Goal: Information Seeking & Learning: Check status

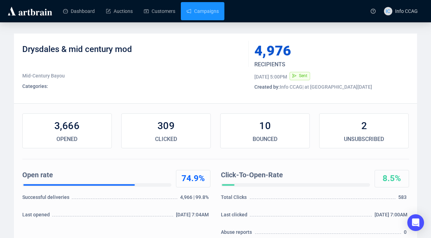
scroll to position [123, 0]
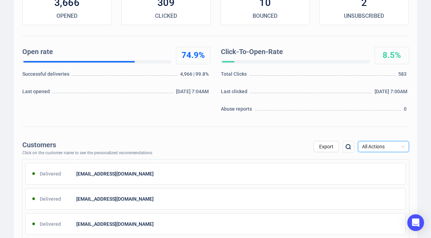
click at [404, 144] on span "All Actions" at bounding box center [383, 146] width 43 height 10
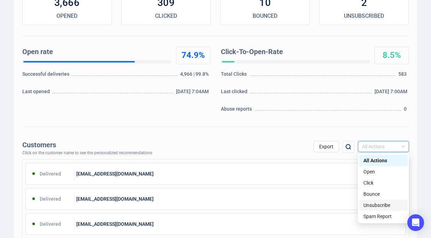
click at [384, 202] on div "Unsubscribe" at bounding box center [384, 205] width 40 height 8
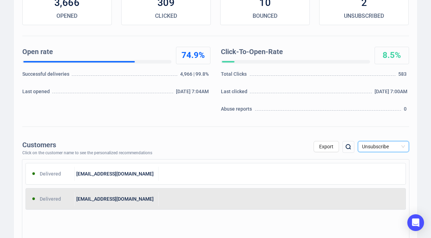
click at [141, 204] on div "[EMAIL_ADDRESS][DOMAIN_NAME]" at bounding box center [117, 199] width 84 height 14
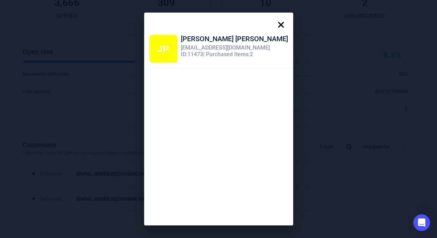
click at [278, 25] on icon at bounding box center [281, 25] width 6 height 6
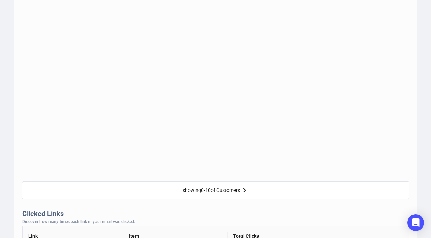
scroll to position [0, 0]
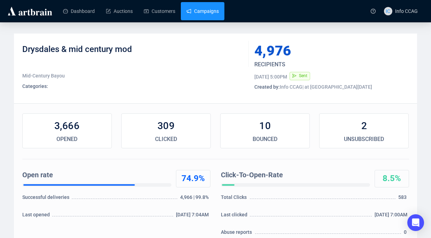
click at [200, 10] on link "Campaigns" at bounding box center [203, 11] width 32 height 18
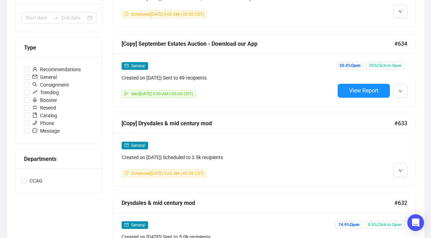
scroll to position [175, 0]
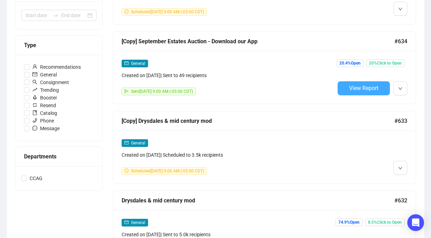
click at [374, 87] on span "View Report" at bounding box center [363, 88] width 29 height 7
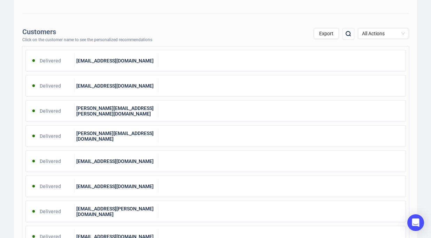
scroll to position [300, 0]
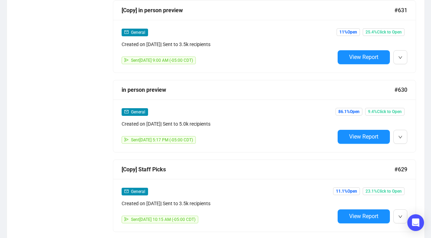
scroll to position [446, 0]
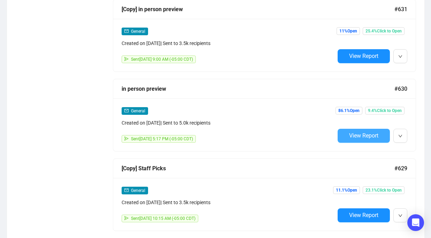
click at [370, 133] on span "View Report" at bounding box center [363, 135] width 29 height 7
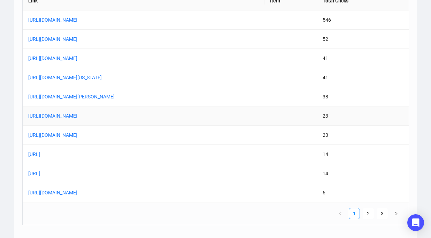
scroll to position [602, 0]
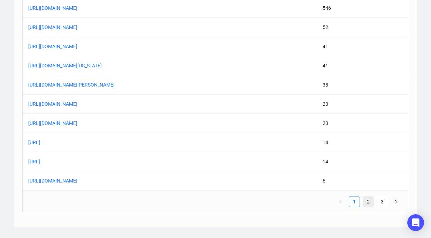
click at [371, 203] on link "2" at bounding box center [368, 201] width 10 height 10
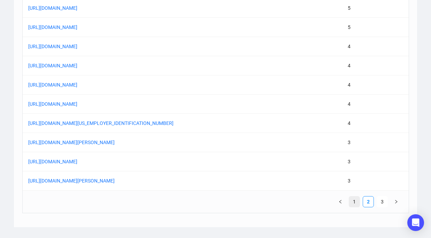
click at [356, 199] on link "1" at bounding box center [354, 201] width 10 height 10
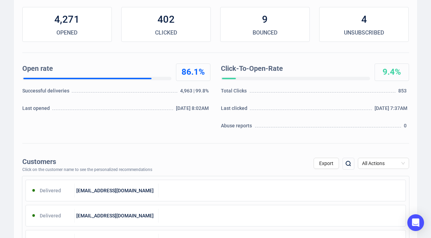
scroll to position [0, 0]
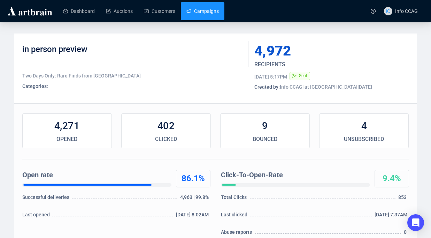
click at [207, 13] on link "Campaigns" at bounding box center [203, 11] width 32 height 18
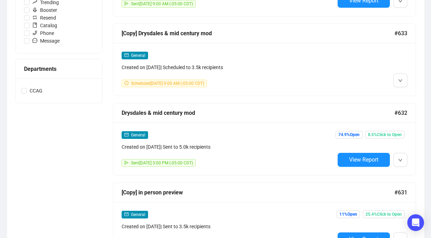
scroll to position [259, 0]
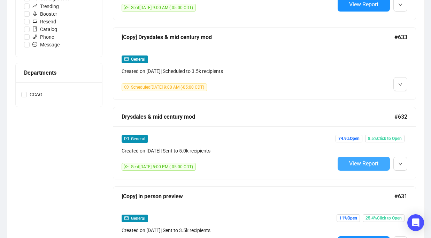
click at [349, 165] on span "View Report" at bounding box center [363, 163] width 29 height 7
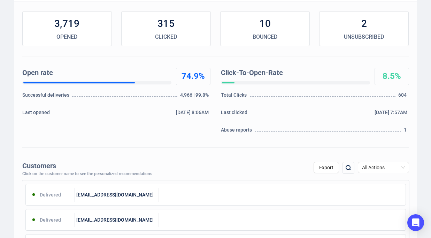
scroll to position [101, 0]
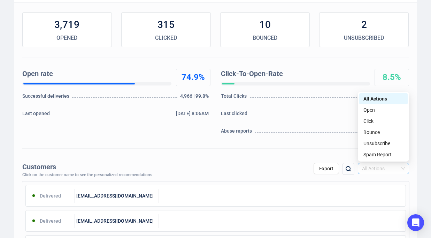
click at [392, 165] on span "All Actions" at bounding box center [383, 168] width 43 height 10
click at [387, 154] on div "Spam Report" at bounding box center [384, 155] width 40 height 8
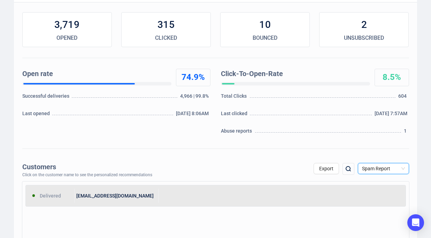
click at [217, 194] on div at bounding box center [282, 196] width 247 height 14
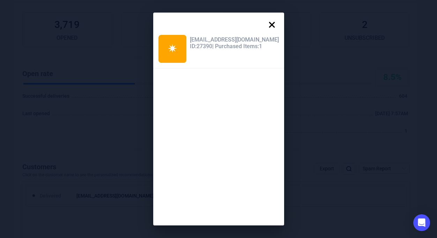
click at [268, 23] on icon at bounding box center [271, 25] width 6 height 6
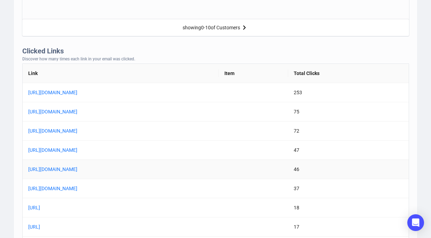
scroll to position [518, 0]
click at [174, 112] on link "[URL][DOMAIN_NAME]" at bounding box center [115, 111] width 174 height 8
click at [180, 112] on link "[URL][DOMAIN_NAME]" at bounding box center [115, 111] width 174 height 8
click at [180, 135] on td "[URL][DOMAIN_NAME]" at bounding box center [121, 130] width 197 height 19
click at [180, 131] on link "[URL][DOMAIN_NAME]" at bounding box center [115, 131] width 174 height 8
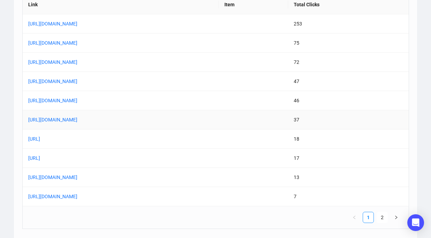
scroll to position [602, 0]
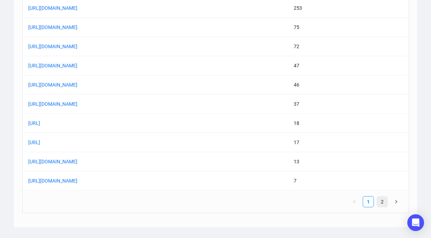
click at [382, 201] on link "2" at bounding box center [382, 201] width 10 height 10
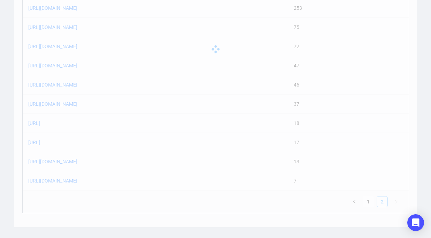
scroll to position [487, 0]
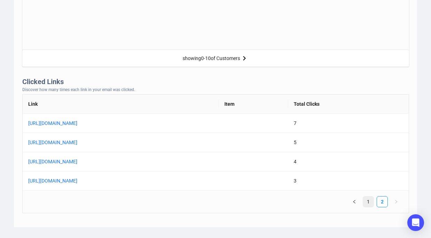
click at [368, 203] on link "1" at bounding box center [368, 201] width 10 height 10
